Goal: Task Accomplishment & Management: Complete application form

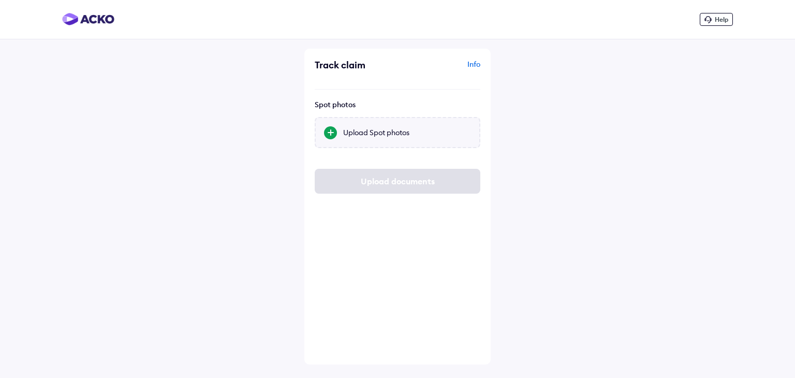
click at [369, 131] on div "Upload Spot photos" at bounding box center [407, 132] width 128 height 10
click at [0, 0] on input "Upload Spot photos" at bounding box center [0, 0] width 0 height 0
click at [379, 129] on div "Upload Spot photos" at bounding box center [407, 132] width 128 height 10
click at [0, 0] on input "Upload Spot photos" at bounding box center [0, 0] width 0 height 0
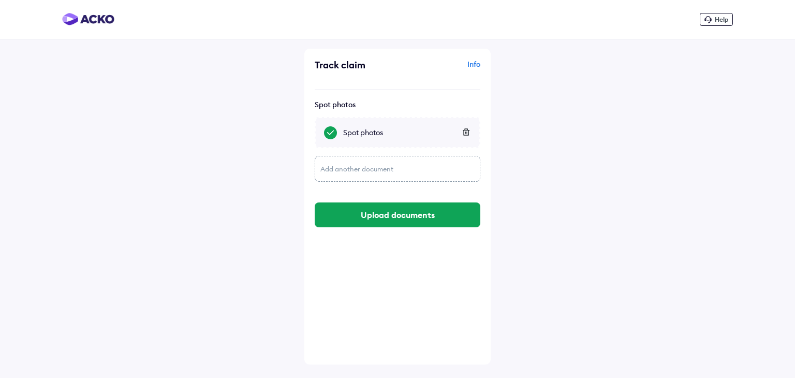
click at [367, 167] on div "Add another document" at bounding box center [398, 169] width 166 height 26
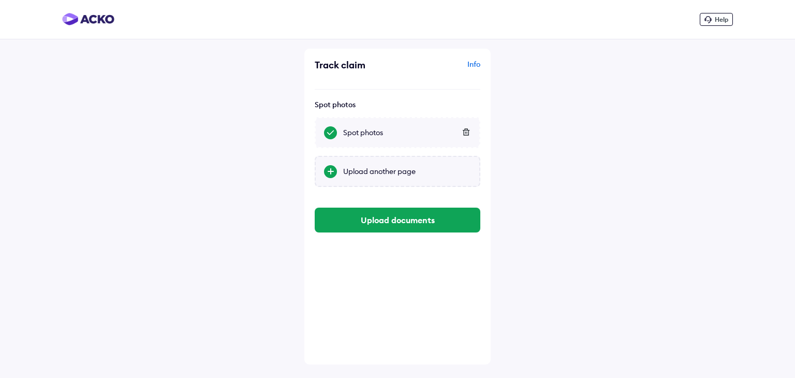
click at [331, 175] on div at bounding box center [330, 171] width 13 height 13
click at [0, 0] on input "Upload another page" at bounding box center [0, 0] width 0 height 0
click at [372, 170] on div "Upload another page" at bounding box center [407, 171] width 128 height 10
click at [0, 0] on input "Upload another page" at bounding box center [0, 0] width 0 height 0
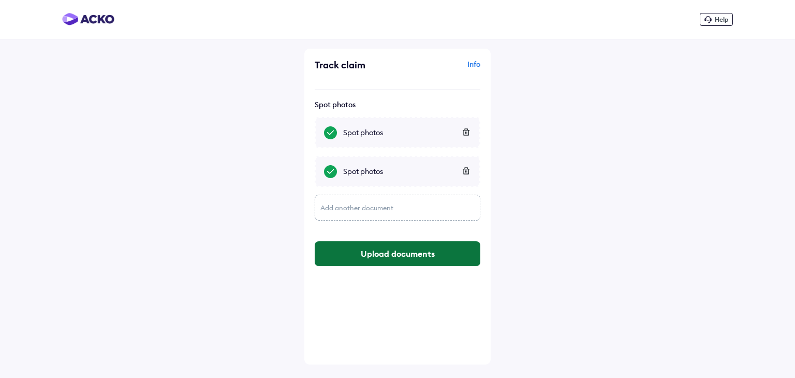
click at [441, 255] on button "Upload documents" at bounding box center [398, 253] width 166 height 25
